Goal: Entertainment & Leisure: Consume media (video, audio)

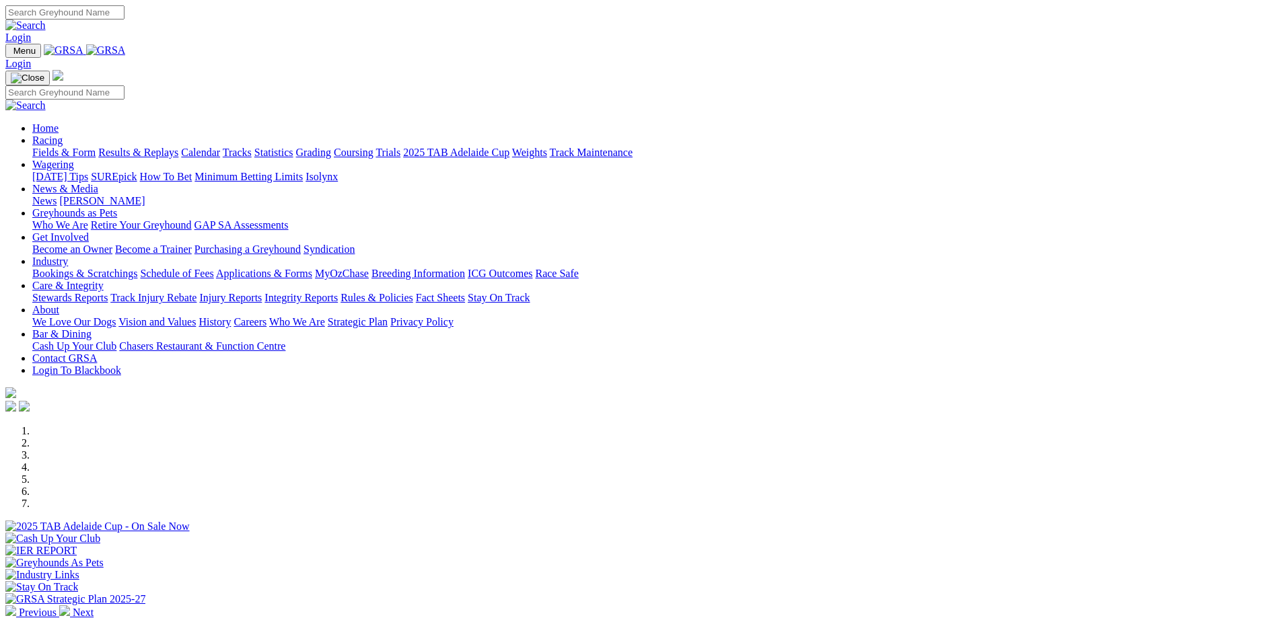
click at [178, 147] on link "Results & Replays" at bounding box center [138, 152] width 80 height 11
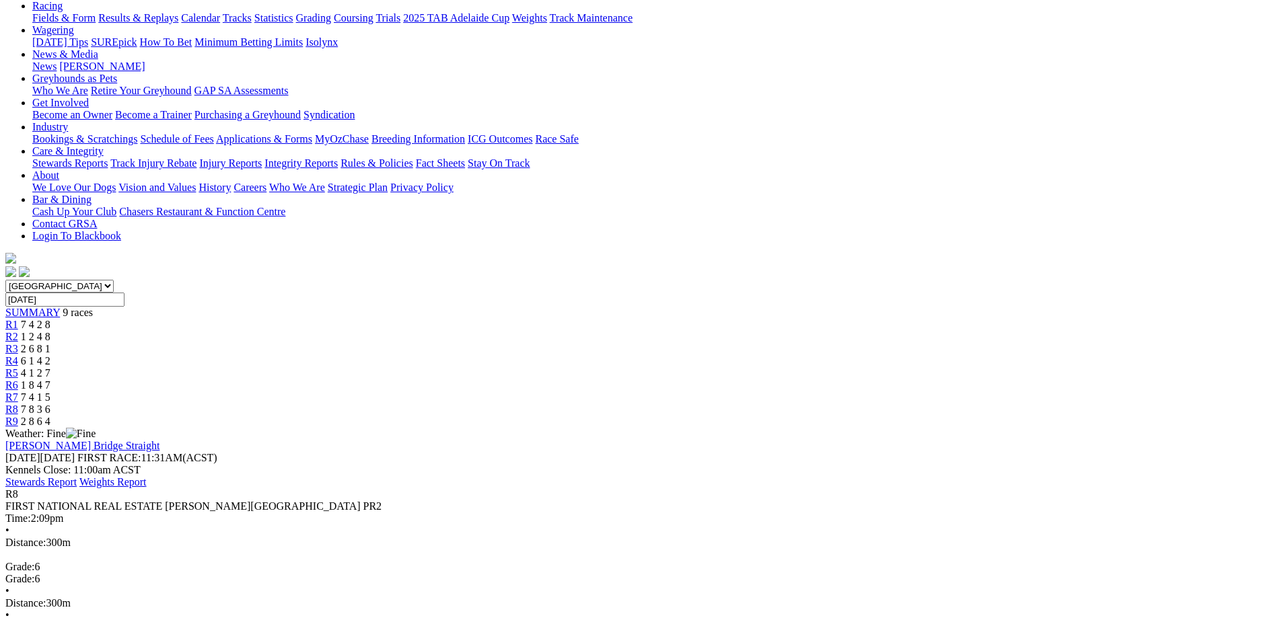
scroll to position [135, 0]
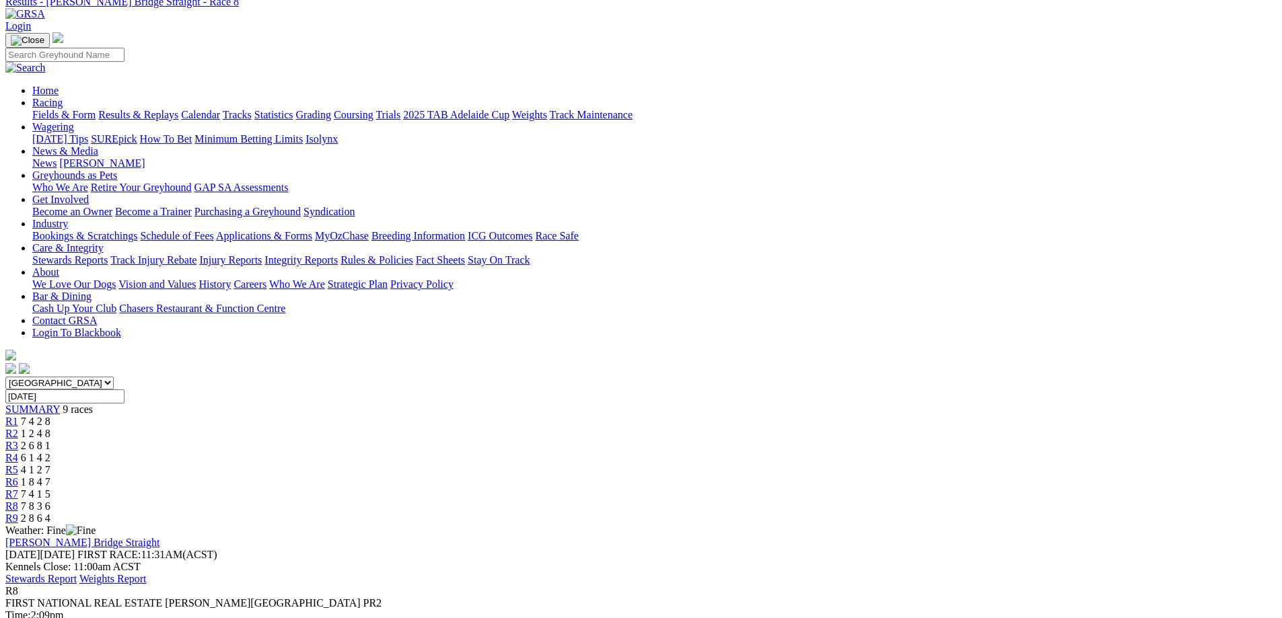
scroll to position [0, 0]
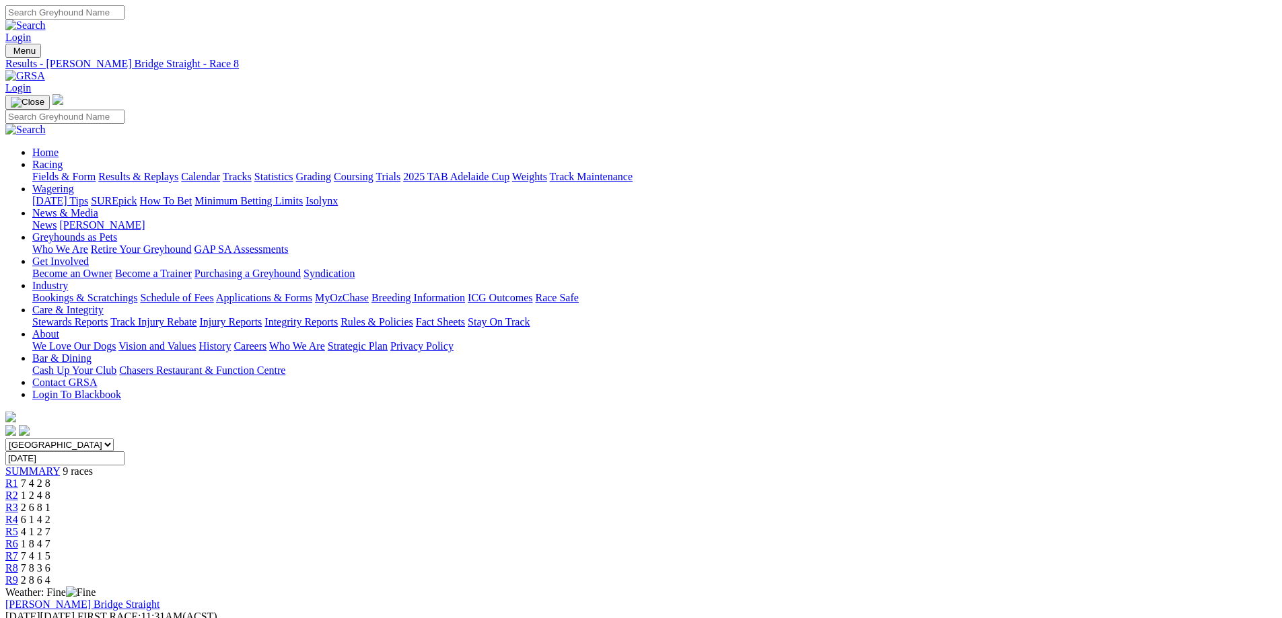
click at [178, 171] on link "Results & Replays" at bounding box center [138, 176] width 80 height 11
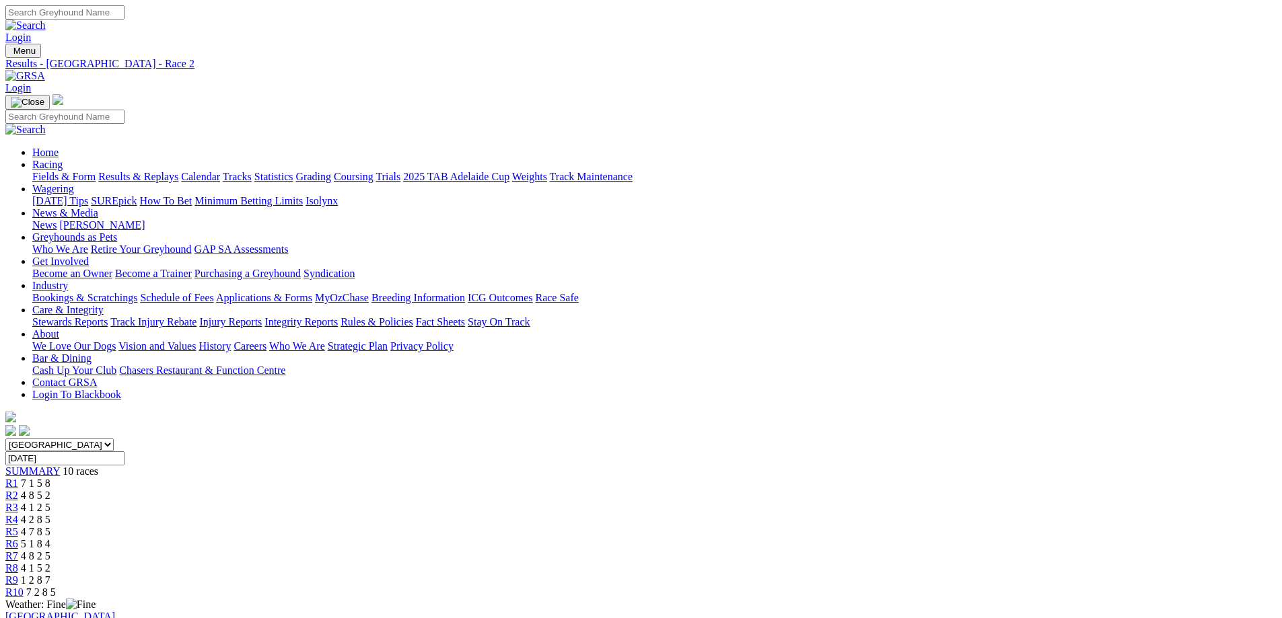
click at [56, 587] on span "7 2 8 5" at bounding box center [41, 592] width 30 height 11
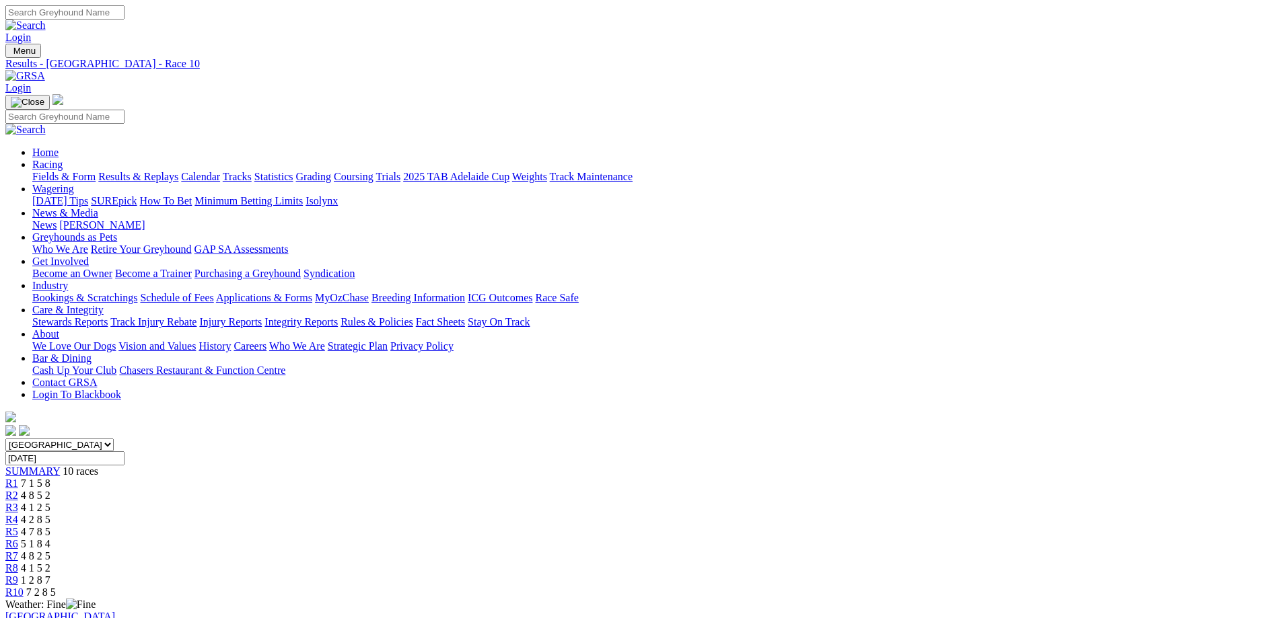
click at [361, 478] on div "R1 7 1 5 8" at bounding box center [640, 484] width 1271 height 12
